Goal: Task Accomplishment & Management: Manage account settings

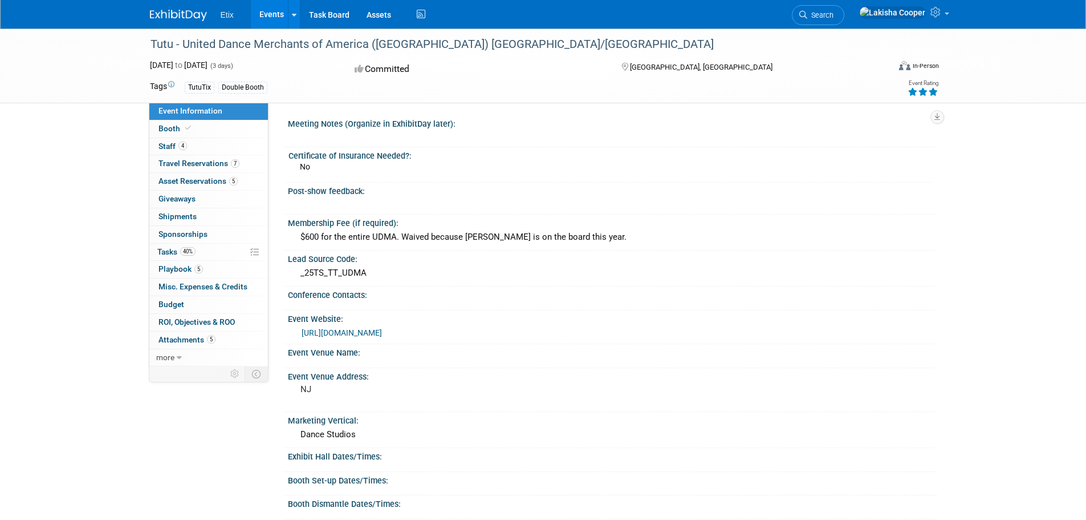
click at [275, 14] on link "Events" at bounding box center [272, 14] width 42 height 29
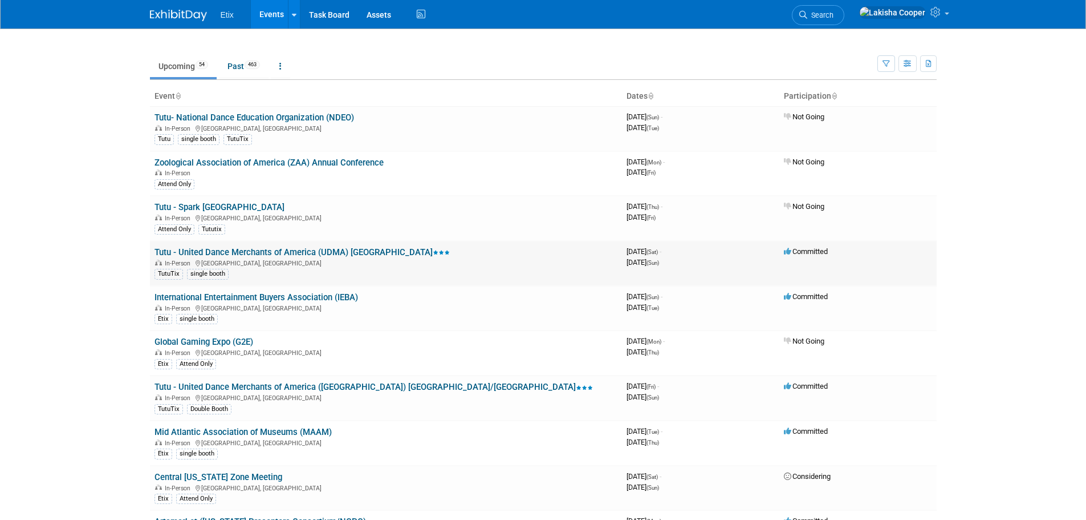
click at [318, 247] on link "Tutu - United Dance Merchants of America (UDMA) [GEOGRAPHIC_DATA]" at bounding box center [302, 252] width 295 height 10
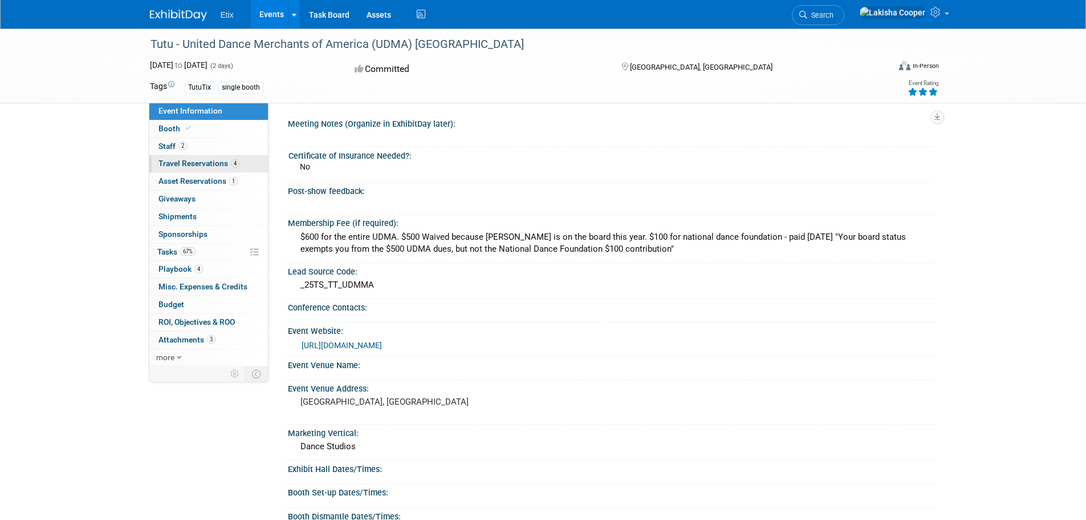
click at [206, 168] on link "4 Travel Reservations 4" at bounding box center [208, 163] width 119 height 17
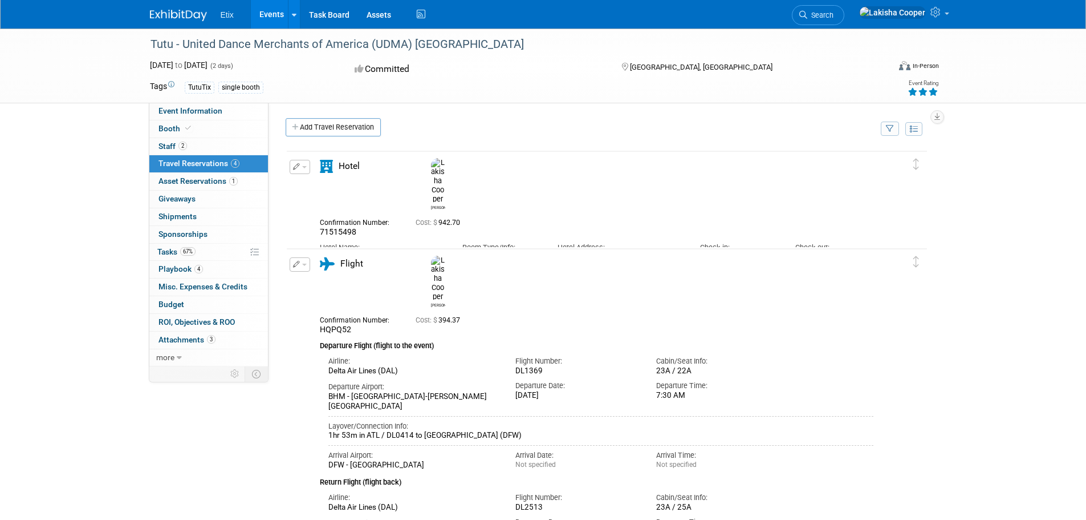
click at [295, 264] on icon "button" at bounding box center [296, 264] width 7 height 7
click at [327, 289] on button "Edit Reservation" at bounding box center [338, 284] width 96 height 17
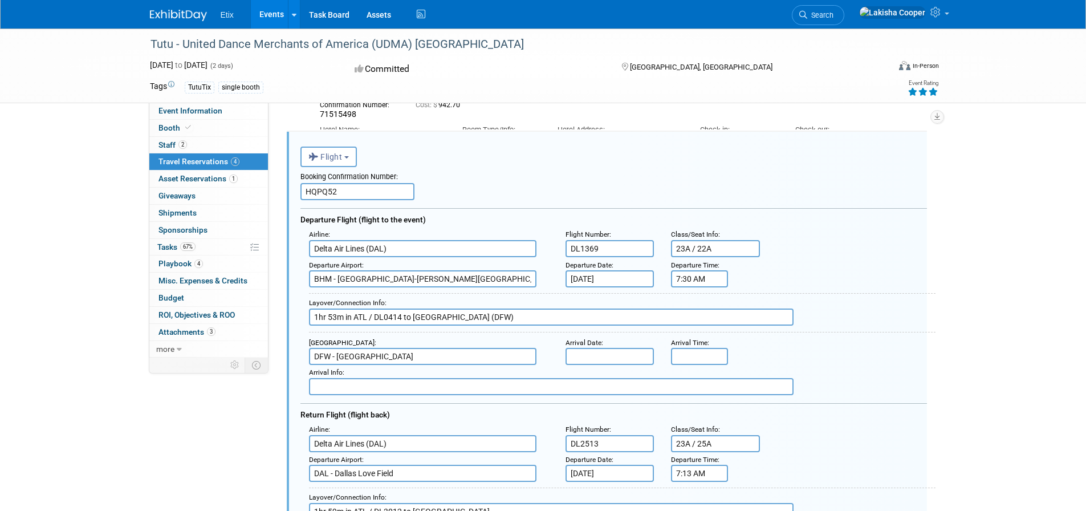
click at [591, 350] on input "text" at bounding box center [610, 356] width 89 height 17
click at [688, 358] on input "8:00 AM" at bounding box center [699, 356] width 57 height 17
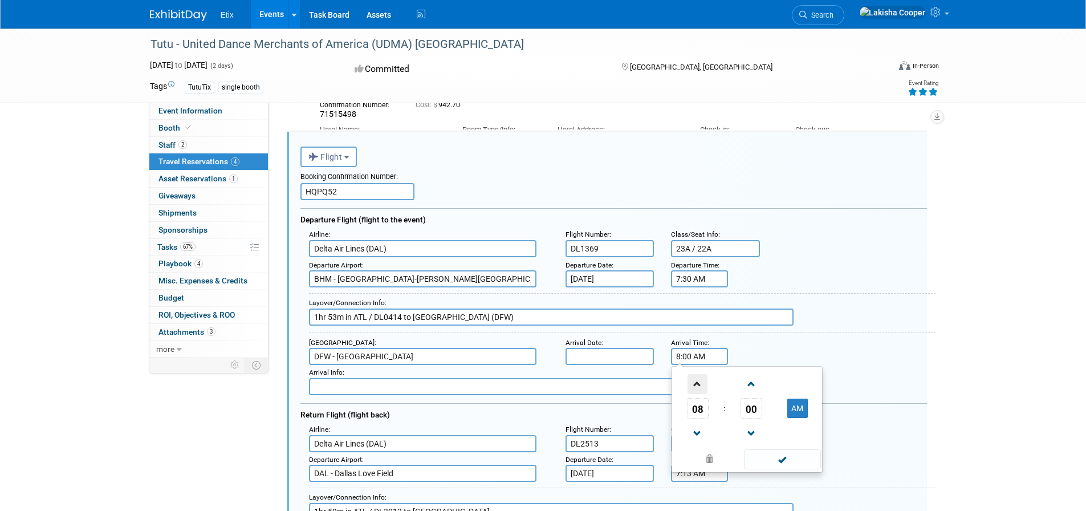
click at [701, 387] on span at bounding box center [698, 384] width 20 height 20
click at [705, 386] on span at bounding box center [698, 384] width 20 height 20
click at [752, 389] on span at bounding box center [751, 384] width 20 height 20
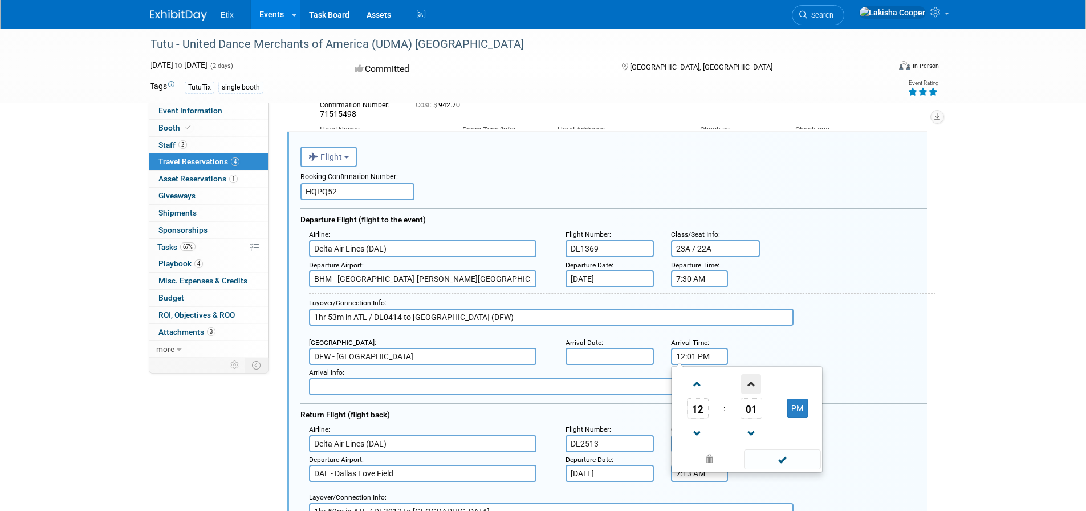
click at [752, 389] on span at bounding box center [751, 384] width 20 height 20
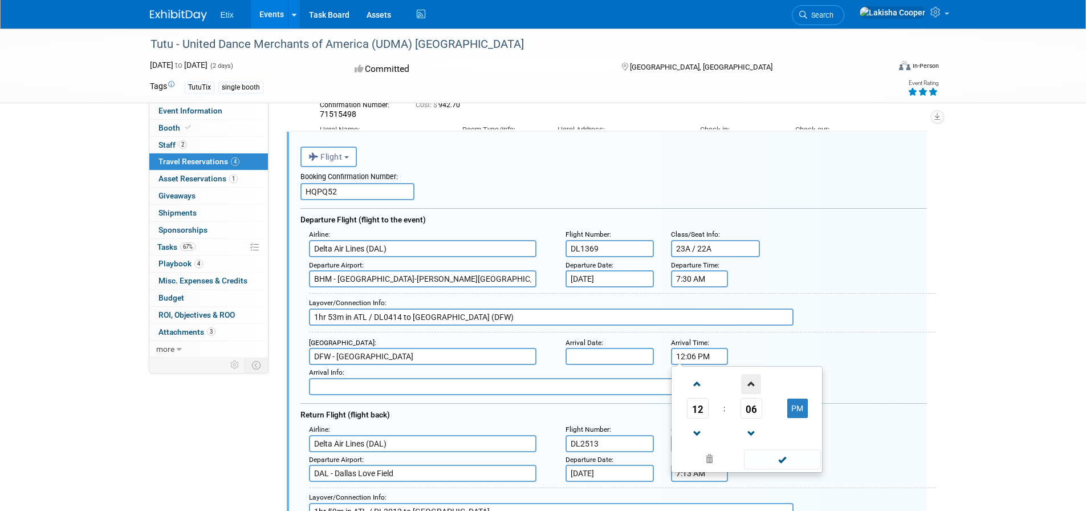
click at [752, 389] on span at bounding box center [751, 384] width 20 height 20
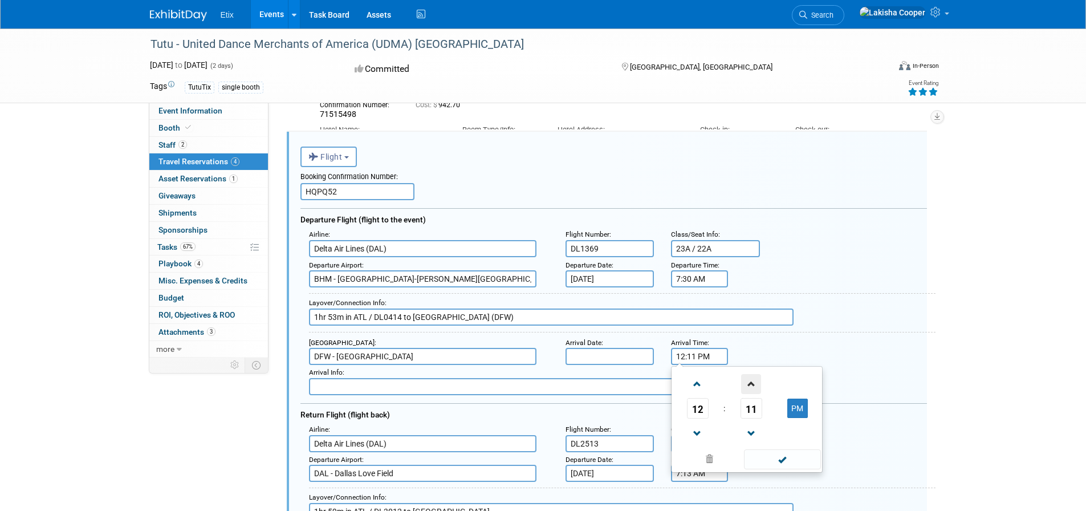
click at [754, 388] on span at bounding box center [751, 384] width 20 height 20
click at [753, 388] on span at bounding box center [751, 384] width 20 height 20
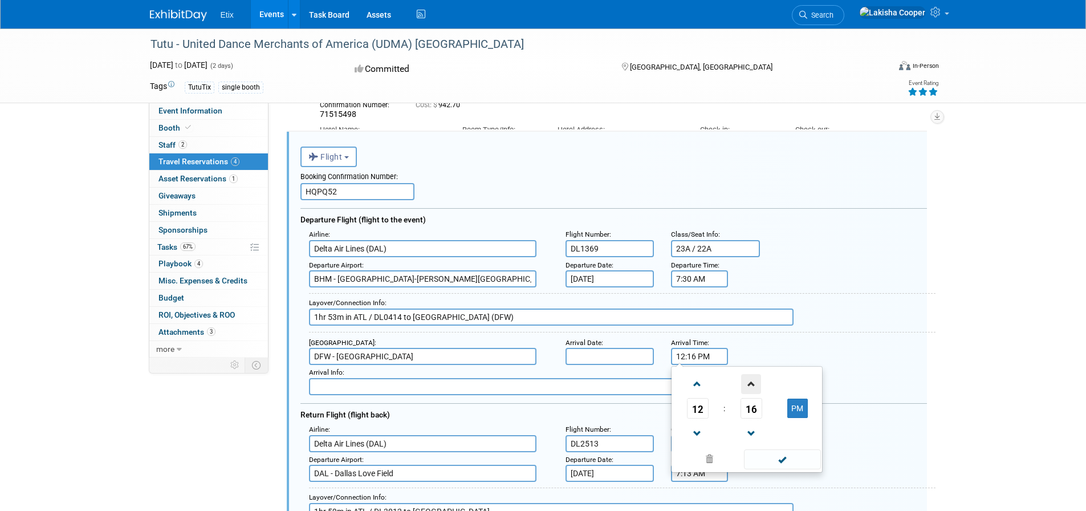
click at [751, 388] on span at bounding box center [751, 384] width 20 height 20
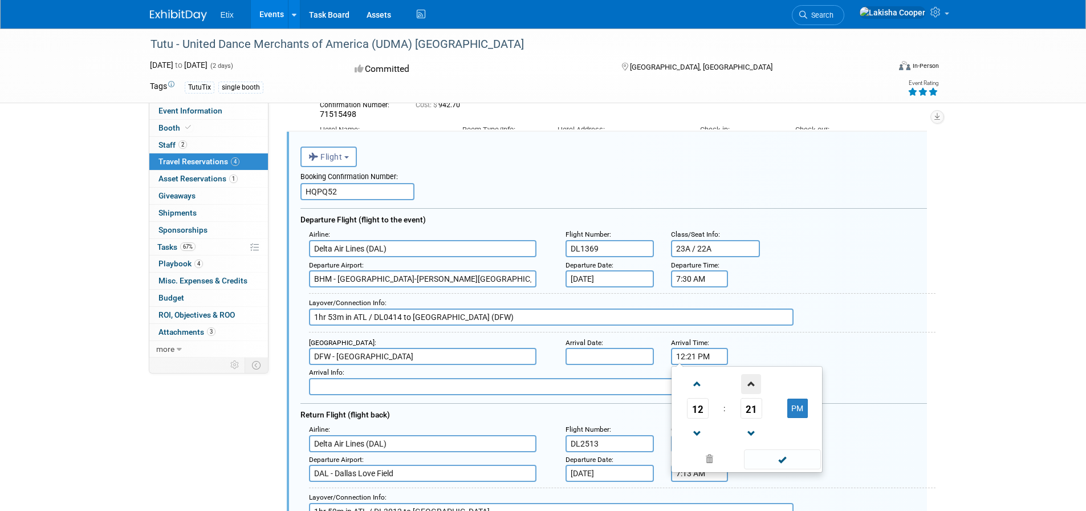
click at [751, 388] on span at bounding box center [751, 384] width 20 height 20
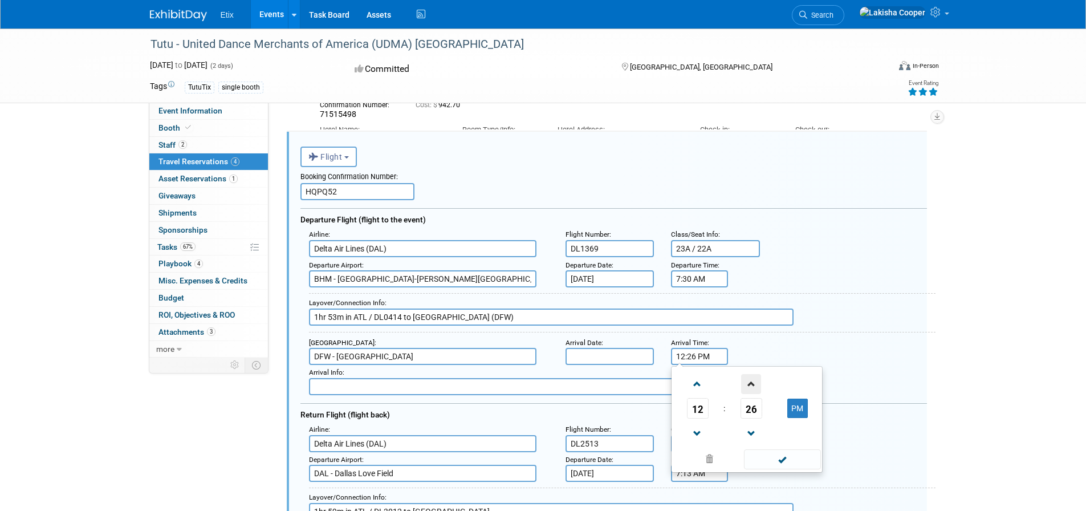
click at [751, 388] on span at bounding box center [751, 384] width 20 height 20
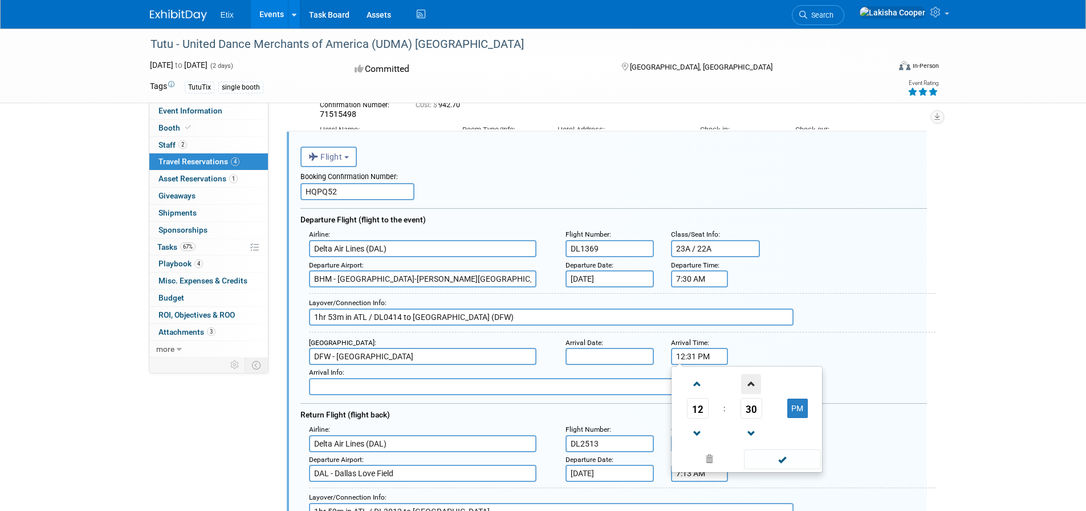
click at [751, 388] on span at bounding box center [751, 384] width 20 height 20
click at [752, 388] on span at bounding box center [751, 384] width 20 height 20
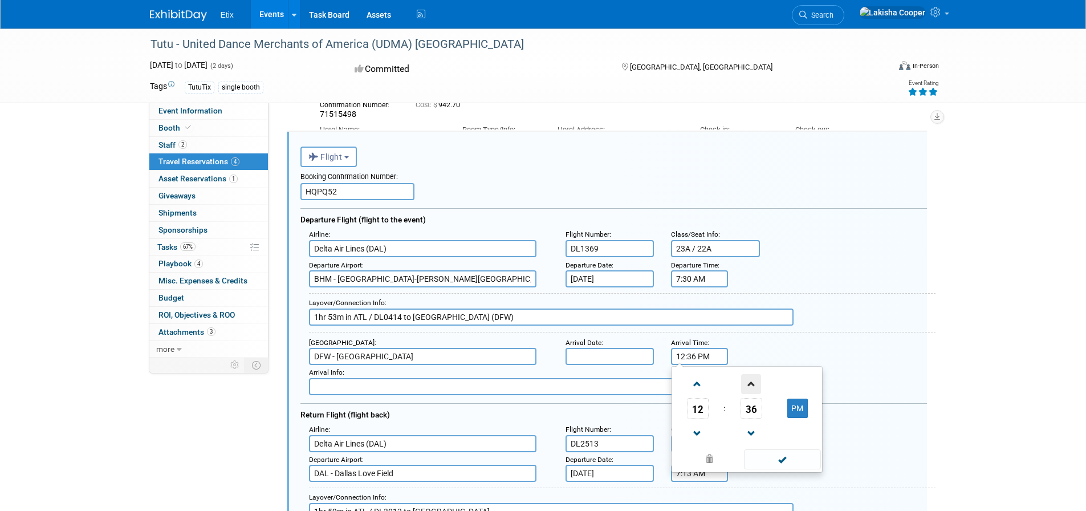
click at [752, 388] on span at bounding box center [751, 384] width 20 height 20
click at [754, 388] on span at bounding box center [751, 384] width 20 height 20
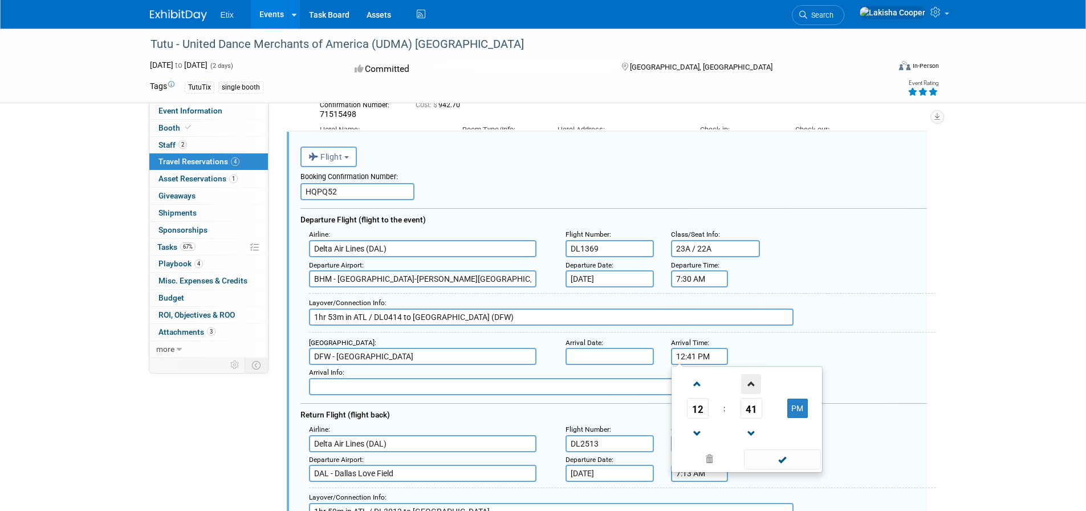
click at [754, 386] on span at bounding box center [751, 384] width 20 height 20
drag, startPoint x: 751, startPoint y: 383, endPoint x: 749, endPoint y: 378, distance: 5.8
click at [751, 383] on span at bounding box center [751, 384] width 20 height 20
click at [745, 429] on span at bounding box center [751, 434] width 20 height 20
click at [809, 414] on td "PM" at bounding box center [797, 408] width 45 height 21
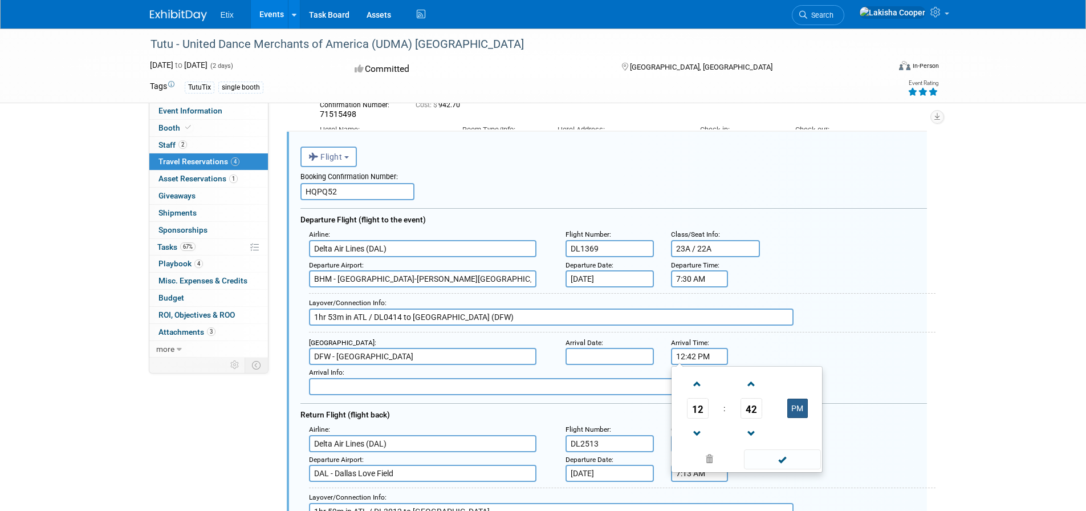
click at [804, 412] on button "PM" at bounding box center [798, 408] width 21 height 19
click at [794, 412] on button "AM" at bounding box center [798, 408] width 21 height 19
type input "12:42 PM"
click at [582, 351] on input "text" at bounding box center [610, 356] width 89 height 17
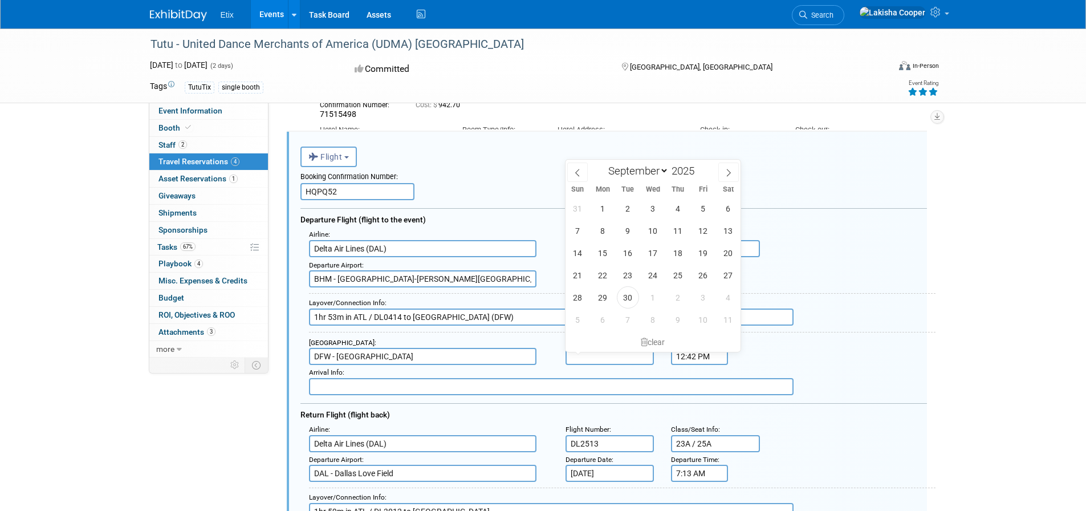
click at [582, 353] on input "text" at bounding box center [610, 356] width 89 height 17
click at [550, 356] on div "Arrival Airport : [GEOGRAPHIC_DATA] - [GEOGRAPHIC_DATA]" at bounding box center [429, 350] width 257 height 30
click at [575, 358] on input "text" at bounding box center [610, 356] width 89 height 17
click at [630, 204] on span "2" at bounding box center [628, 208] width 22 height 22
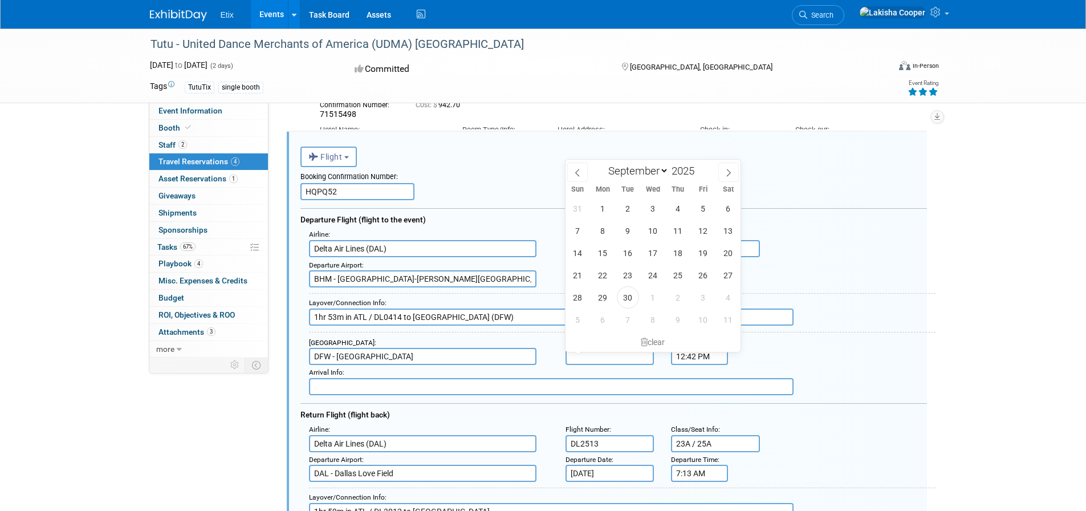
type input "[DATE]"
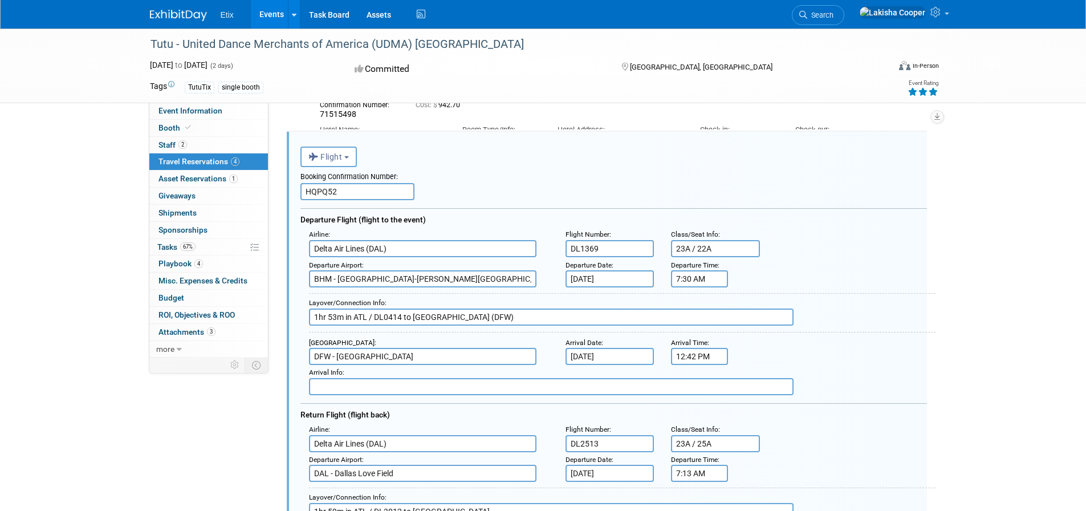
click at [583, 362] on input "[DATE]" at bounding box center [610, 356] width 89 height 17
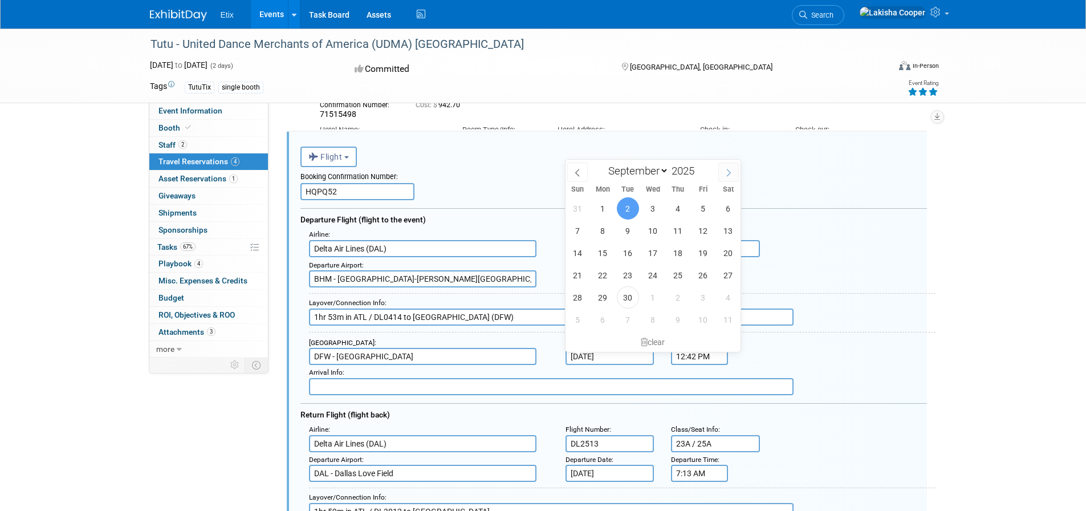
click at [730, 173] on icon at bounding box center [729, 173] width 8 height 8
select select "9"
click at [675, 212] on span "2" at bounding box center [678, 208] width 22 height 22
type input "[DATE]"
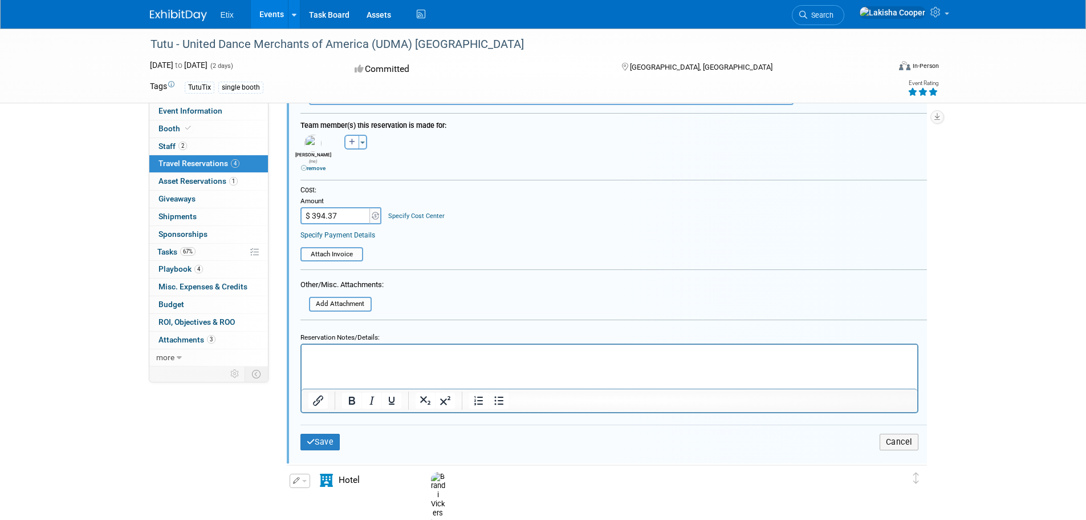
scroll to position [604, 0]
click at [332, 441] on button "Save" at bounding box center [321, 440] width 40 height 17
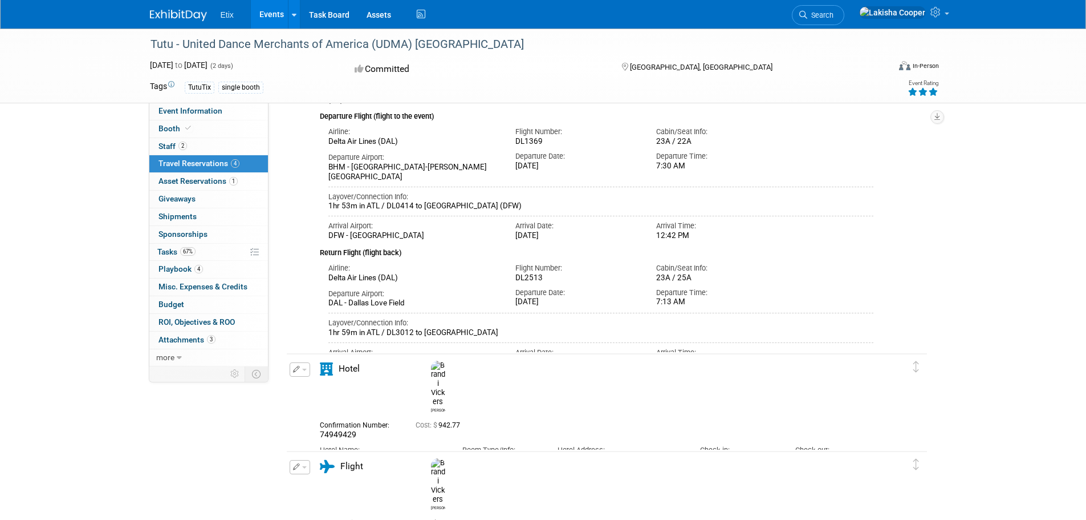
scroll to position [0, 0]
